Goal: Task Accomplishment & Management: Complete application form

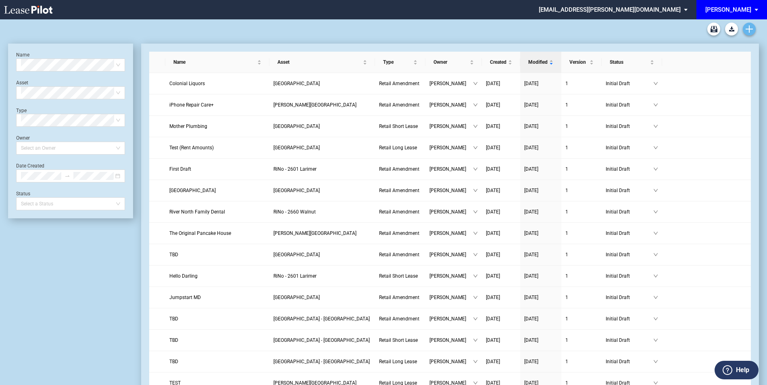
click at [748, 25] on link "Create new document" at bounding box center [749, 29] width 13 height 13
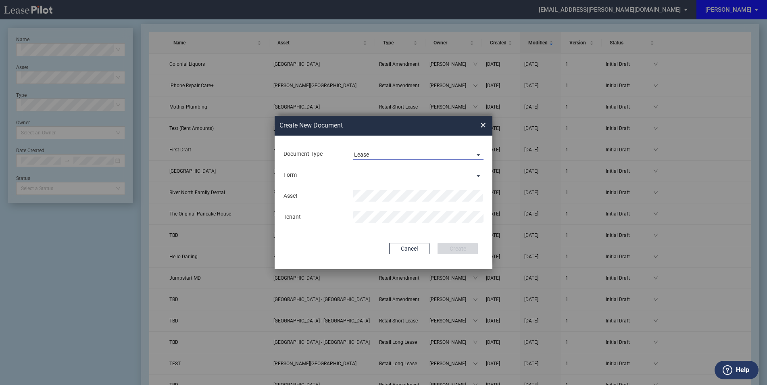
click at [399, 152] on span "Lease" at bounding box center [412, 155] width 116 height 8
click at [382, 175] on div "Amendment" at bounding box center [371, 173] width 35 height 9
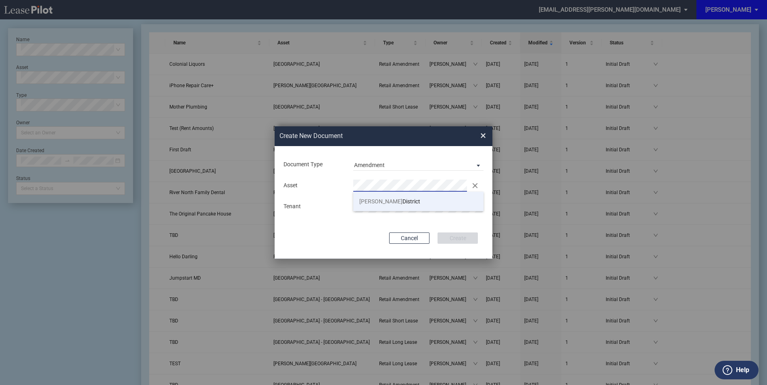
click at [372, 202] on span "Gilman" at bounding box center [380, 201] width 43 height 6
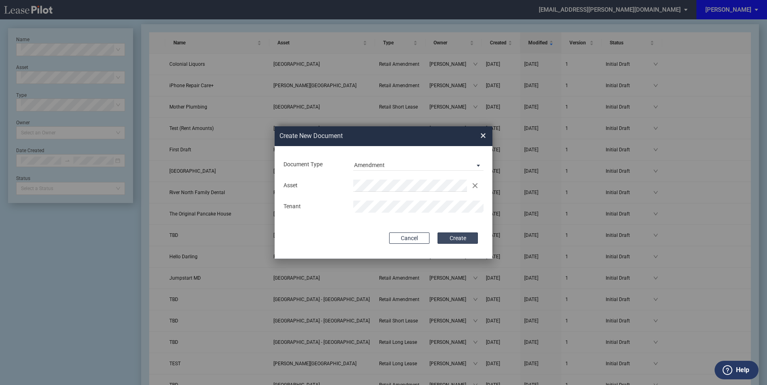
click at [463, 239] on button "Create" at bounding box center [458, 237] width 40 height 11
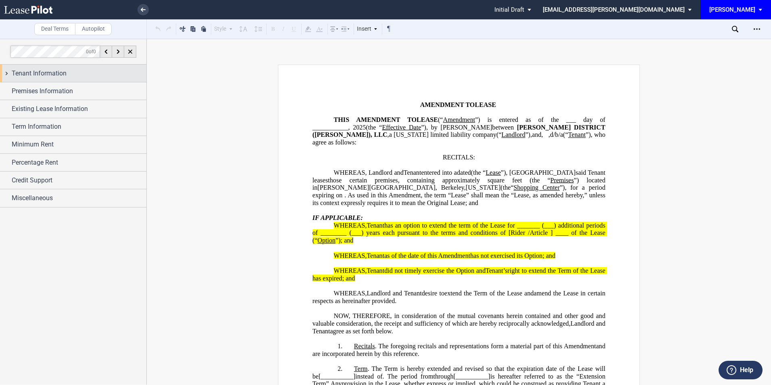
click at [82, 76] on div "Tenant Information" at bounding box center [79, 74] width 135 height 10
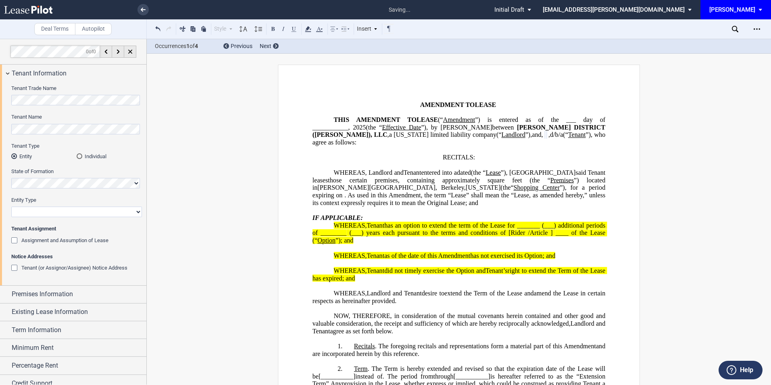
click at [28, 211] on select "Corporation Limited Liability Company General Partnership Limited Partnership O…" at bounding box center [76, 211] width 131 height 10
select select "corporation"
click at [11, 206] on select "Corporation Limited Liability Company General Partnership Limited Partnership O…" at bounding box center [76, 211] width 131 height 10
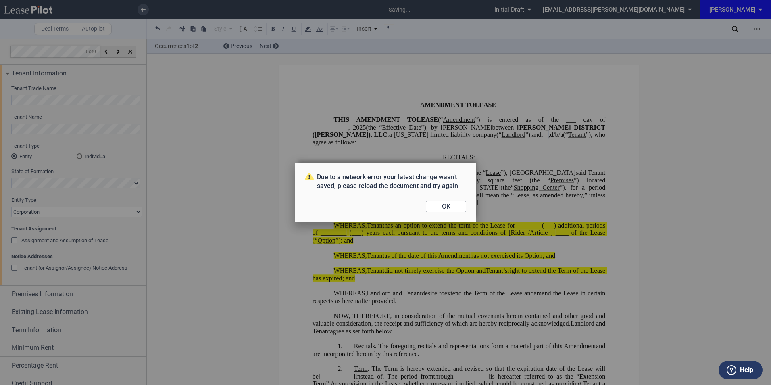
click at [88, 213] on div "Due to a network error your latest change wasn't saved, please reload the docum…" at bounding box center [385, 192] width 771 height 385
click at [446, 206] on button "OK" at bounding box center [446, 206] width 40 height 11
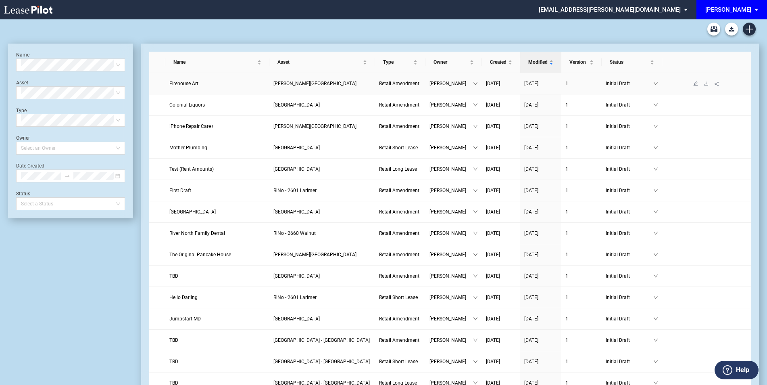
click at [181, 84] on span "Firehouse Art" at bounding box center [183, 84] width 29 height 6
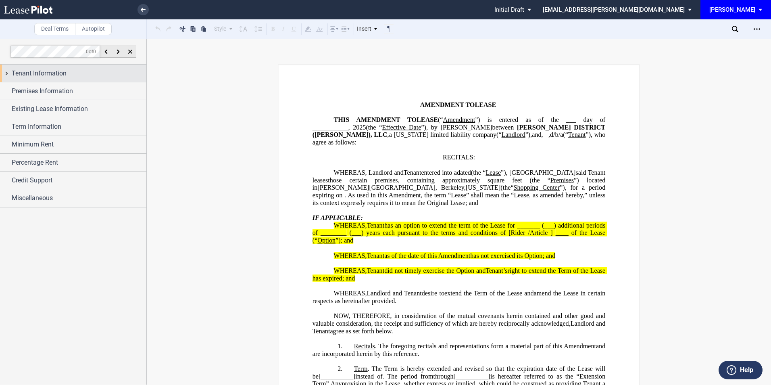
click at [96, 70] on div "Tenant Information" at bounding box center [79, 74] width 135 height 10
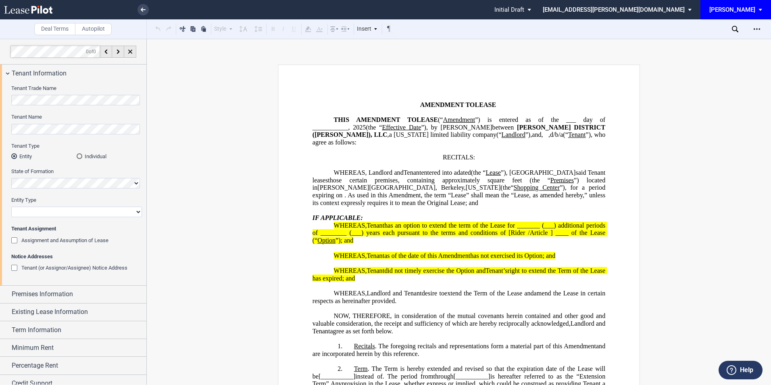
click at [48, 213] on select "Corporation Limited Liability Company General Partnership Limited Partnership O…" at bounding box center [76, 211] width 131 height 10
select select "Other"
click at [11, 206] on select "Corporation Limited Liability Company General Partnership Limited Partnership O…" at bounding box center [76, 211] width 131 height 10
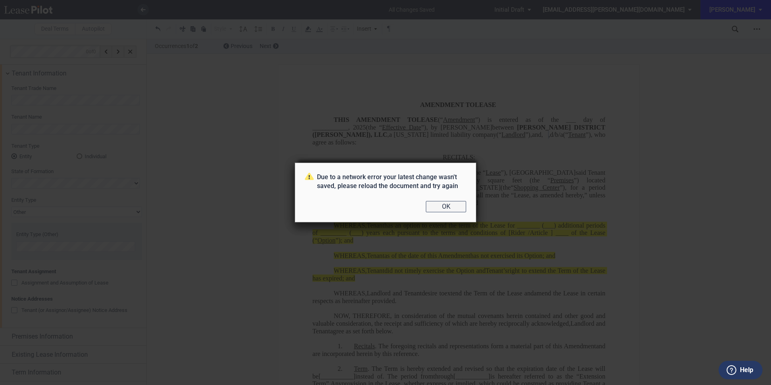
click at [438, 206] on button "OK" at bounding box center [446, 206] width 40 height 11
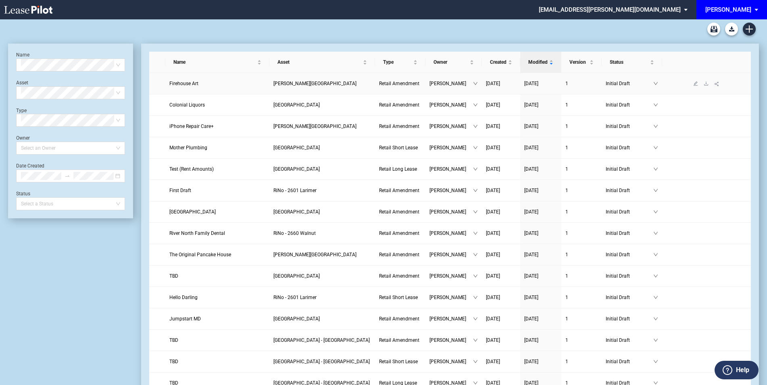
click at [188, 83] on span "Firehouse Art" at bounding box center [183, 84] width 29 height 6
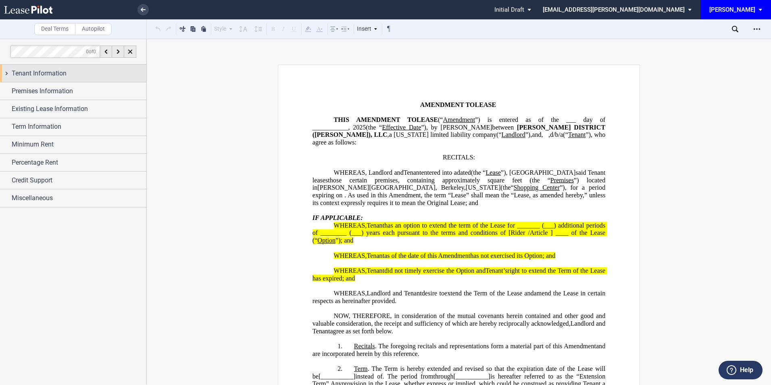
click at [65, 71] on span "Tenant Information" at bounding box center [39, 74] width 55 height 10
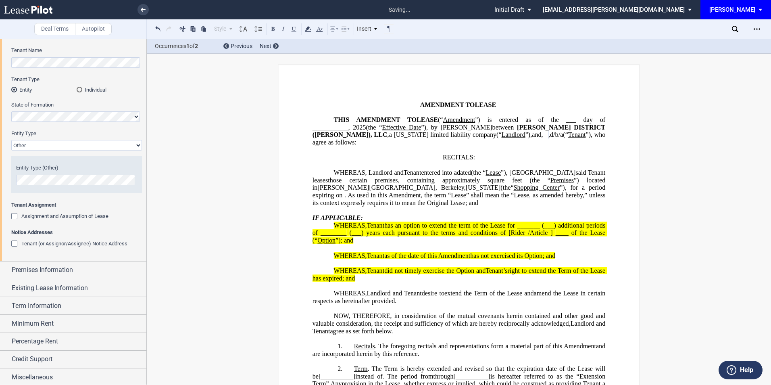
scroll to position [68, 0]
click at [29, 267] on span "Premises Information" at bounding box center [42, 268] width 61 height 10
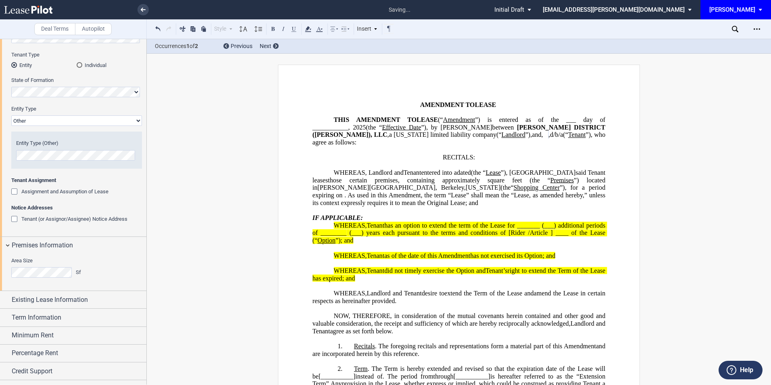
scroll to position [104, 0]
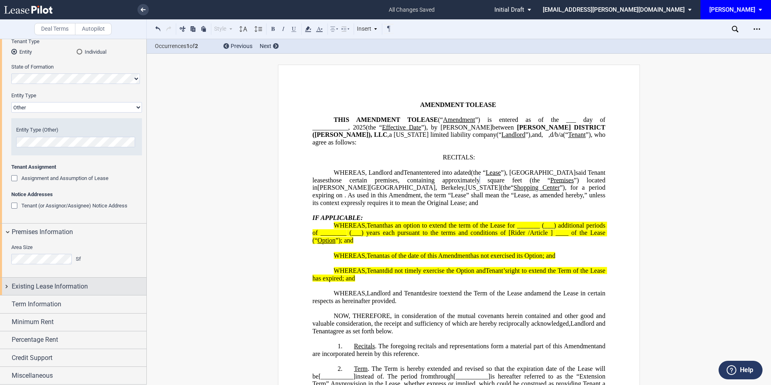
click at [47, 286] on span "Existing Lease Information" at bounding box center [50, 286] width 76 height 10
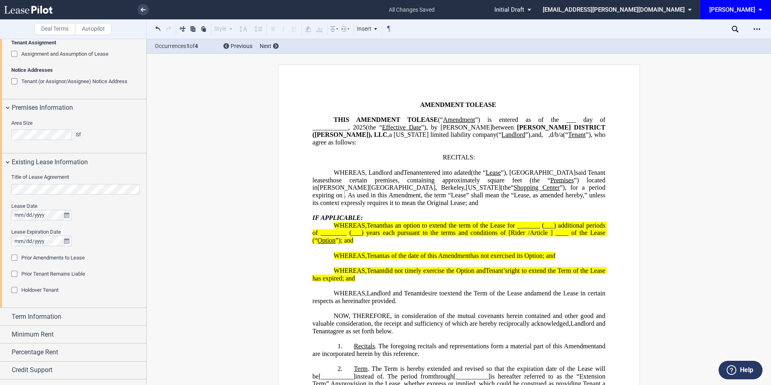
scroll to position [241, 0]
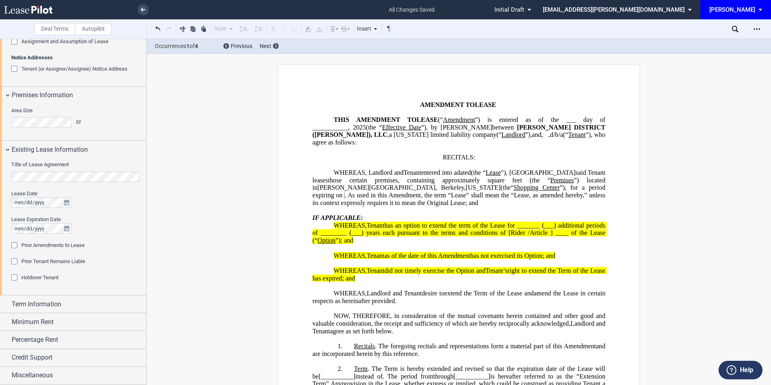
click at [13, 245] on div "Prior Amendments to Lease" at bounding box center [15, 246] width 8 height 8
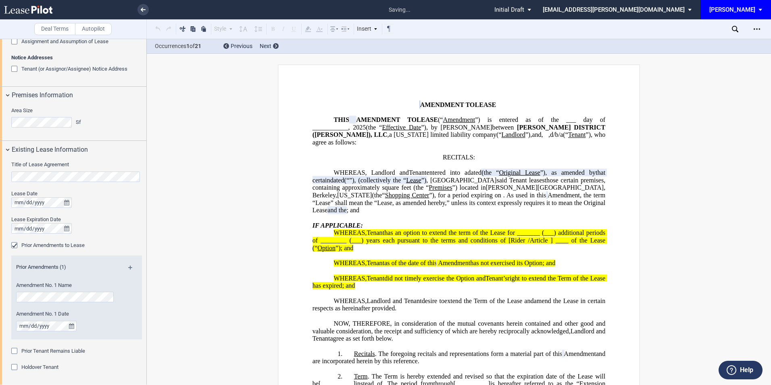
click at [130, 267] on md-icon at bounding box center [133, 270] width 11 height 10
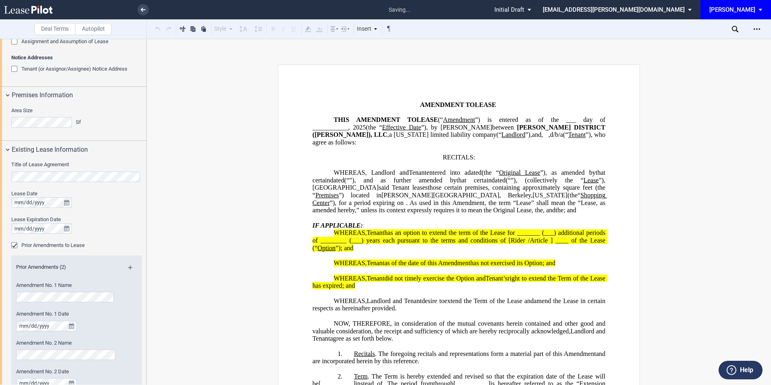
click at [130, 267] on md-icon at bounding box center [133, 270] width 11 height 10
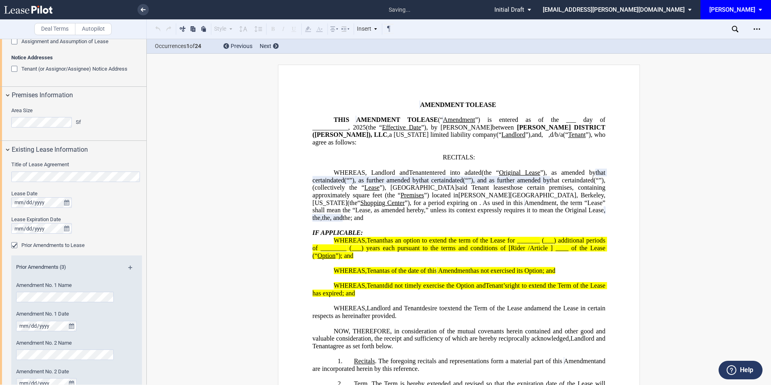
click at [130, 267] on md-icon at bounding box center [133, 270] width 11 height 10
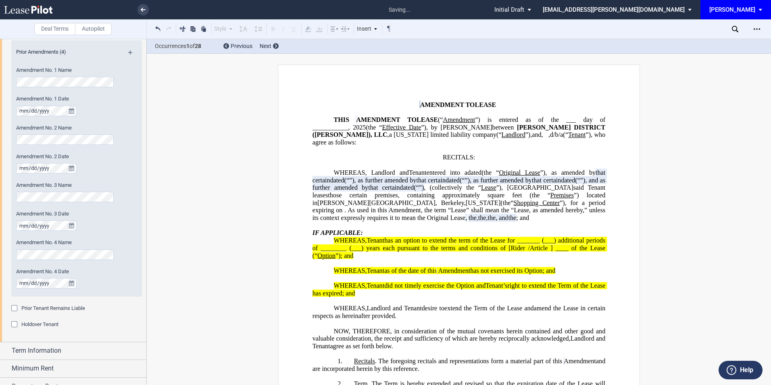
scroll to position [503, 0]
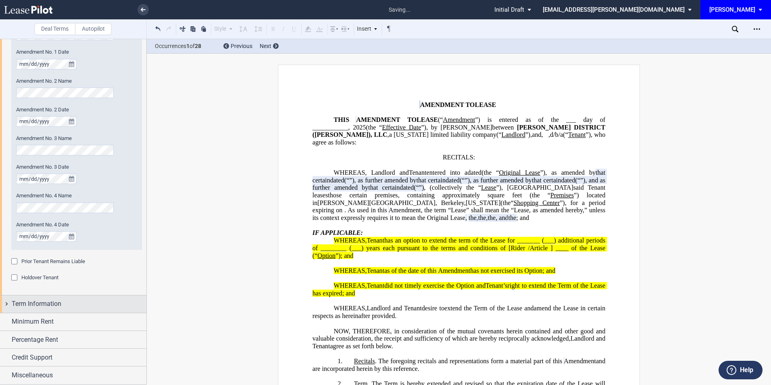
click at [62, 305] on div "Term Information" at bounding box center [79, 304] width 135 height 10
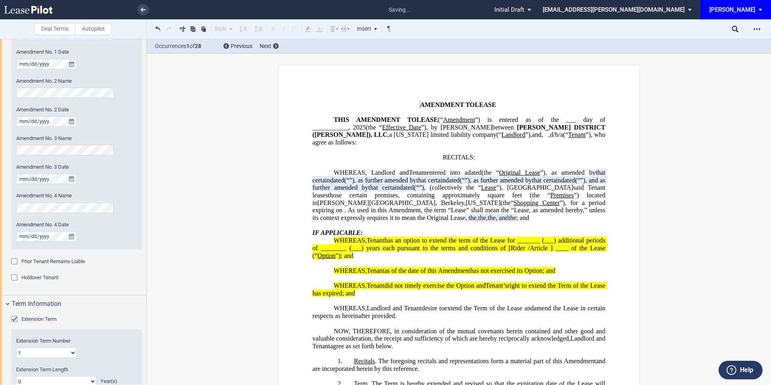
scroll to position [557, 0]
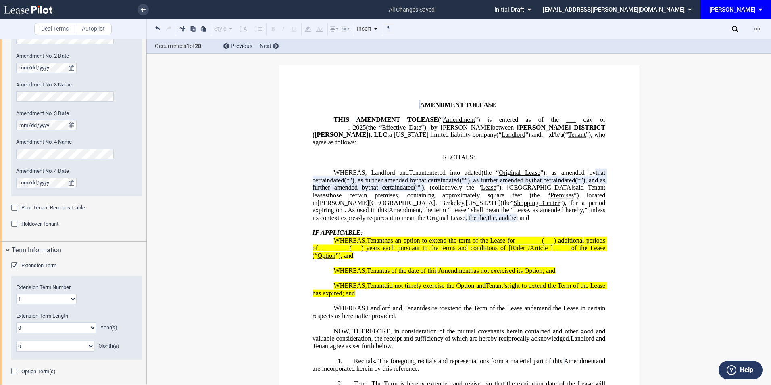
click at [65, 326] on select "0 1 2 3 4 5 6 7 8 9 10 11 12 13 14 15 16 17 18 19 20" at bounding box center [56, 327] width 80 height 10
select select "number:2"
click at [16, 322] on select "0 1 2 3 4 5 6 7 8 9 10 11 12 13 14 15 16 17 18 19 20" at bounding box center [56, 327] width 80 height 10
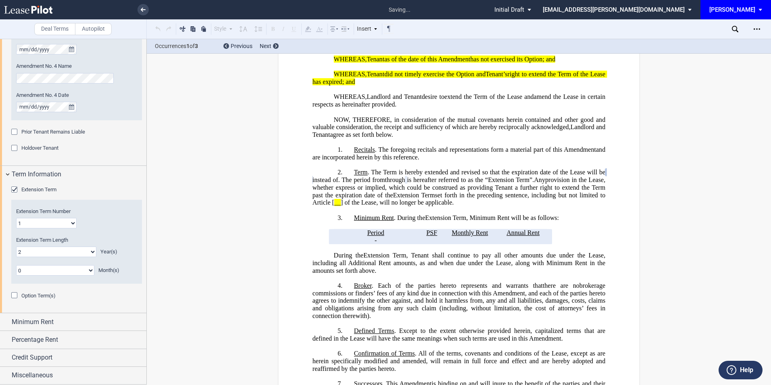
scroll to position [216, 0]
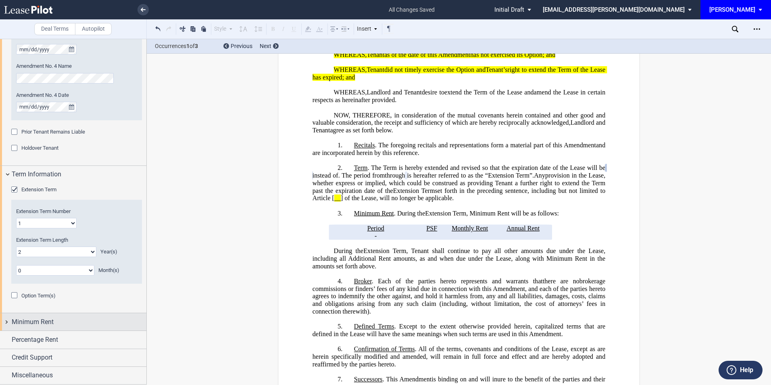
click at [23, 316] on div "Minimum Rent" at bounding box center [73, 321] width 146 height 17
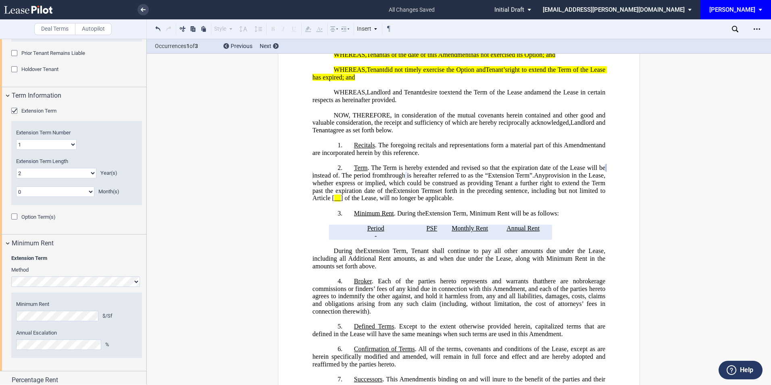
scroll to position [740, 0]
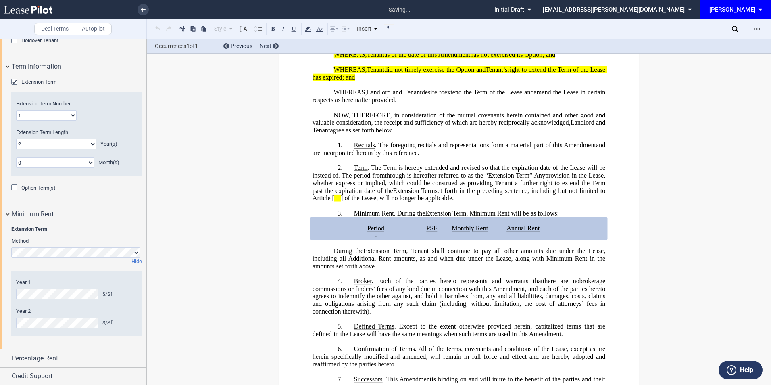
click at [30, 288] on editor-control "Year 1 $/Sf" at bounding box center [76, 289] width 121 height 21
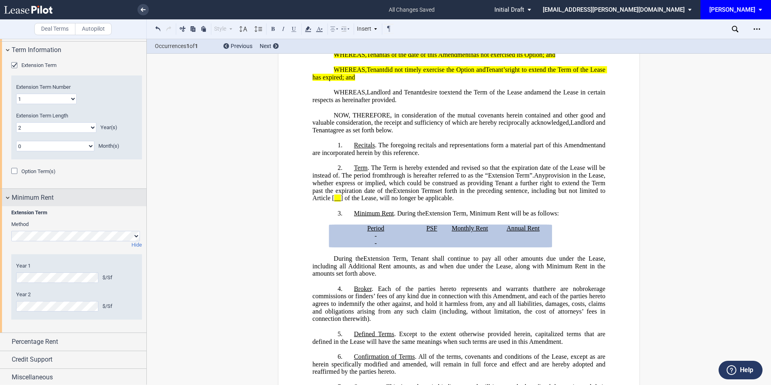
scroll to position [759, 0]
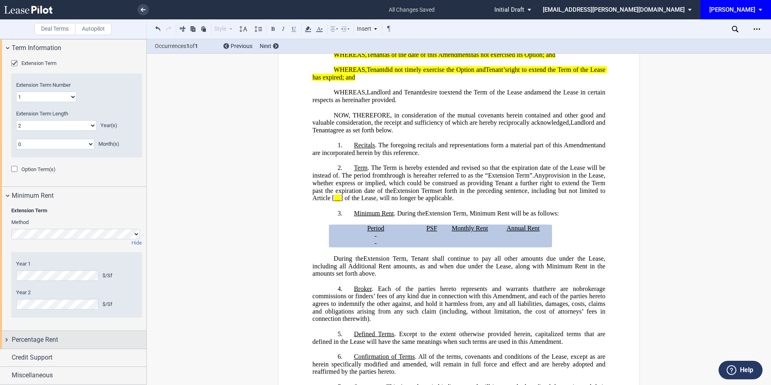
click at [54, 337] on span "Percentage Rent" at bounding box center [35, 340] width 46 height 10
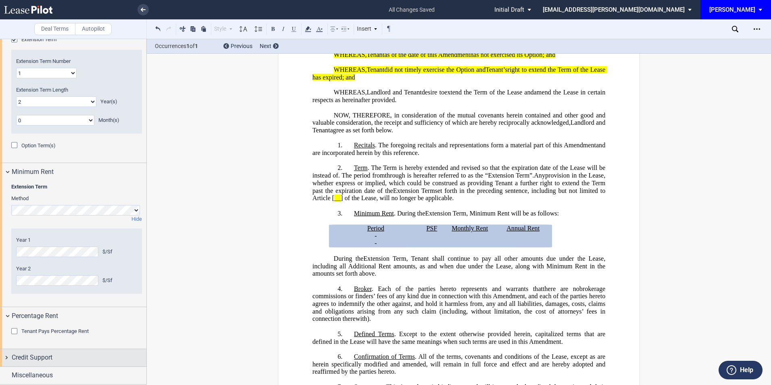
click at [67, 355] on div "Credit Support" at bounding box center [79, 357] width 135 height 10
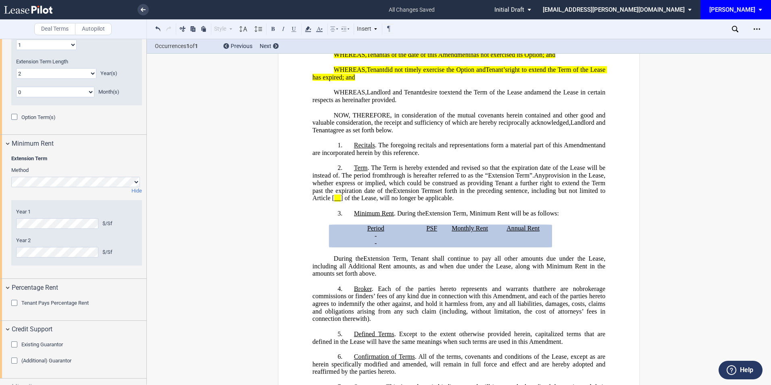
scroll to position [822, 0]
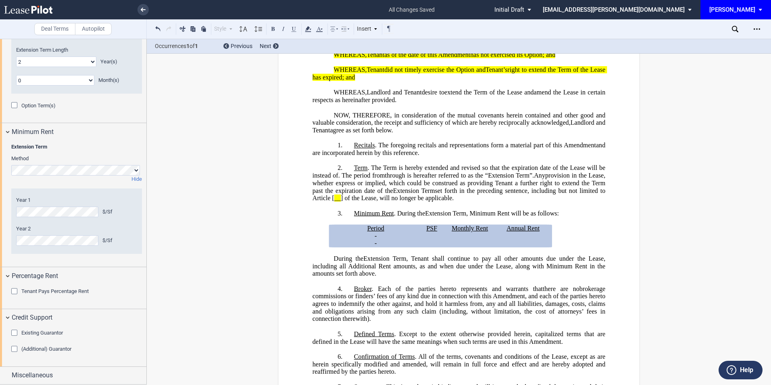
click at [13, 334] on div "Existing Guarantor" at bounding box center [15, 333] width 8 height 8
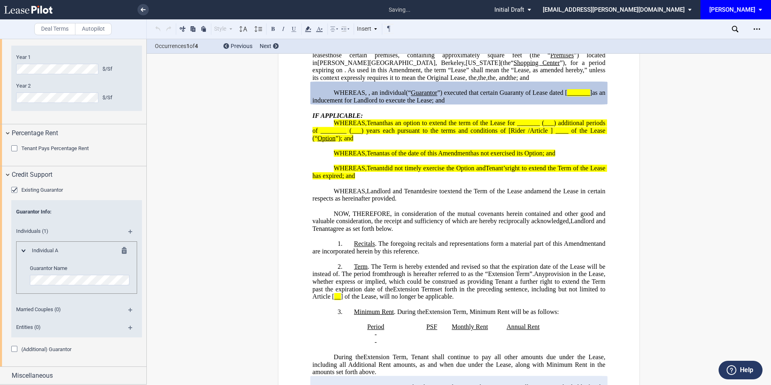
scroll to position [61, 0]
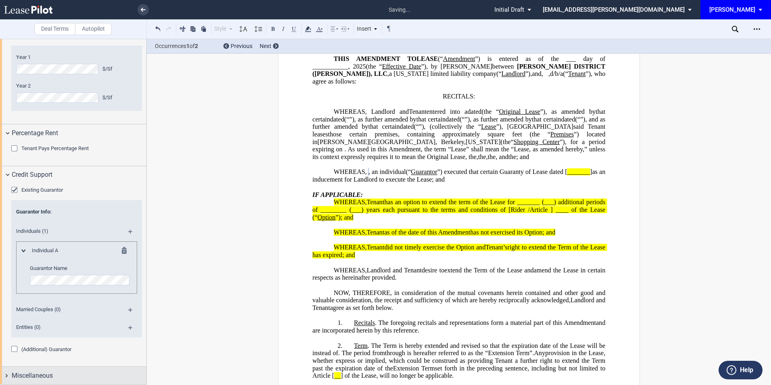
click at [37, 376] on span "Miscellaneous" at bounding box center [32, 376] width 41 height 10
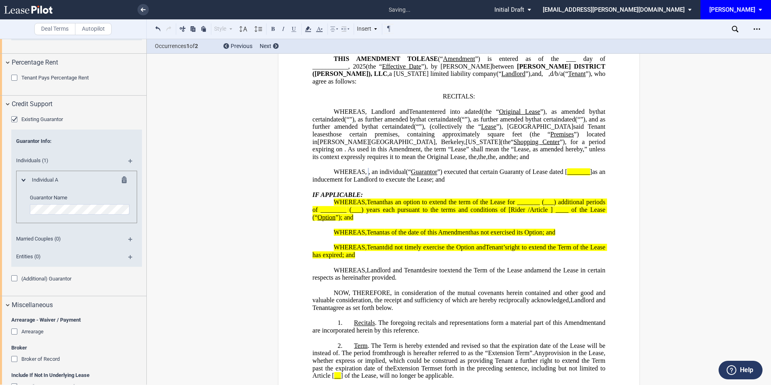
scroll to position [1180, 0]
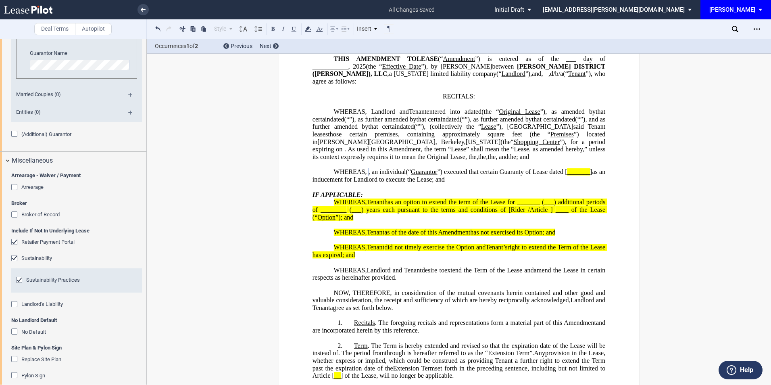
click at [13, 243] on div "Retailer Payment Portal" at bounding box center [15, 243] width 8 height 8
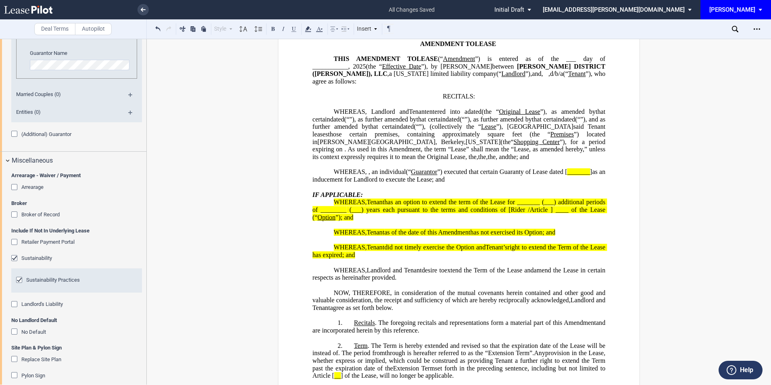
click at [13, 329] on div "No Default" at bounding box center [15, 332] width 8 height 8
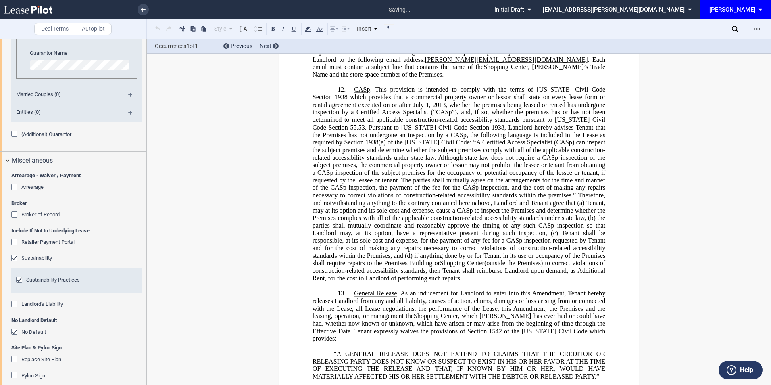
scroll to position [1369, 0]
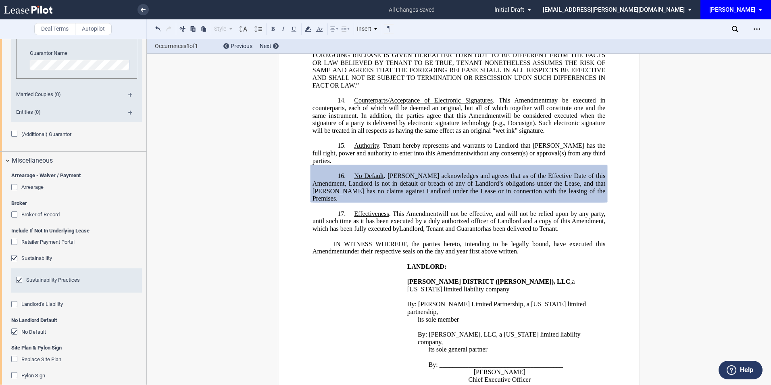
click at [14, 306] on div "Landlord's Liability" at bounding box center [15, 305] width 8 height 8
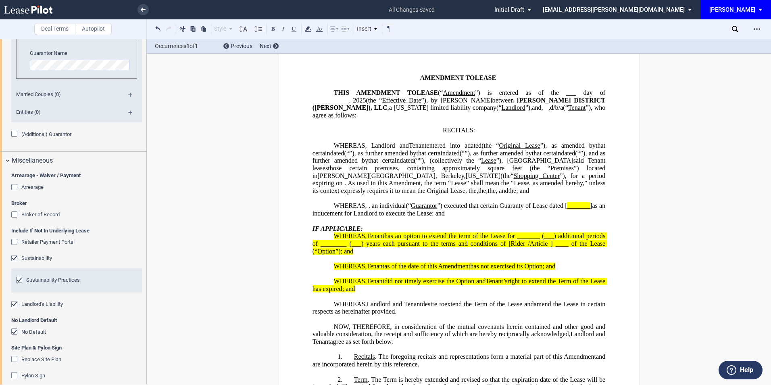
scroll to position [0, 0]
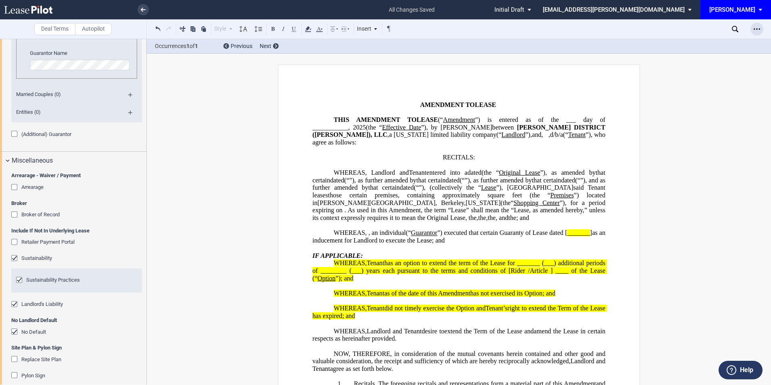
click at [755, 26] on icon "Open Lease options menu" at bounding box center [757, 29] width 6 height 6
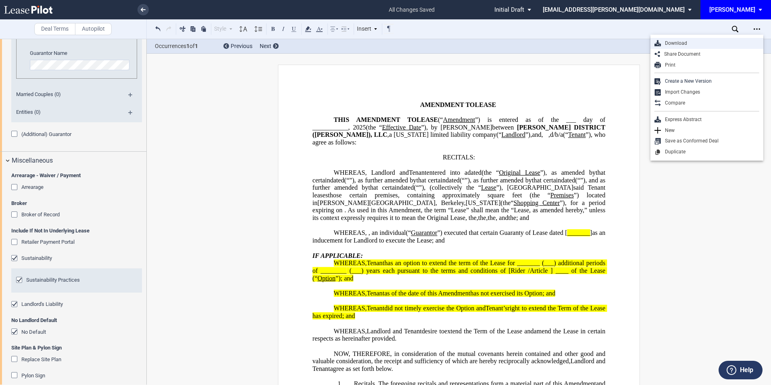
click at [674, 45] on div "Download" at bounding box center [710, 43] width 98 height 7
